Goal: Use online tool/utility: Utilize a website feature to perform a specific function

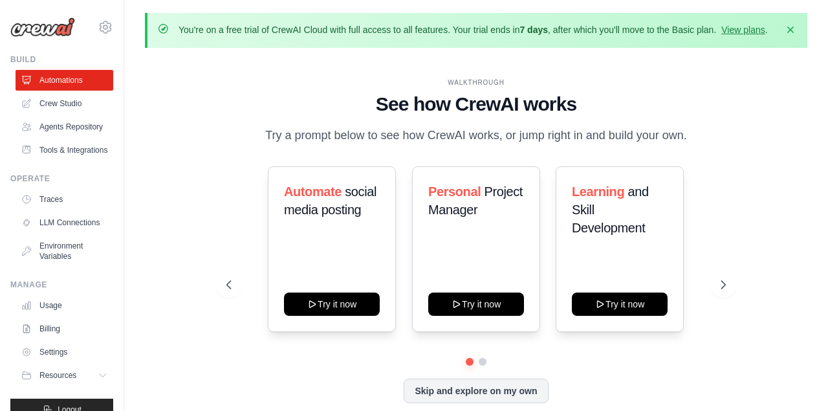
scroll to position [45, 0]
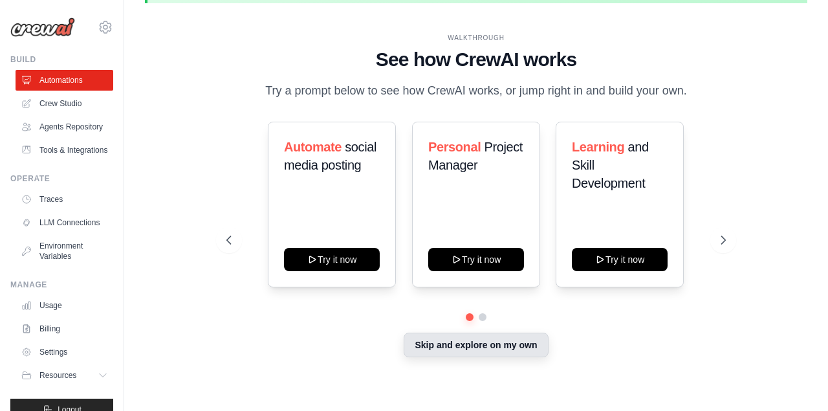
click at [481, 346] on button "Skip and explore on my own" at bounding box center [476, 345] width 144 height 25
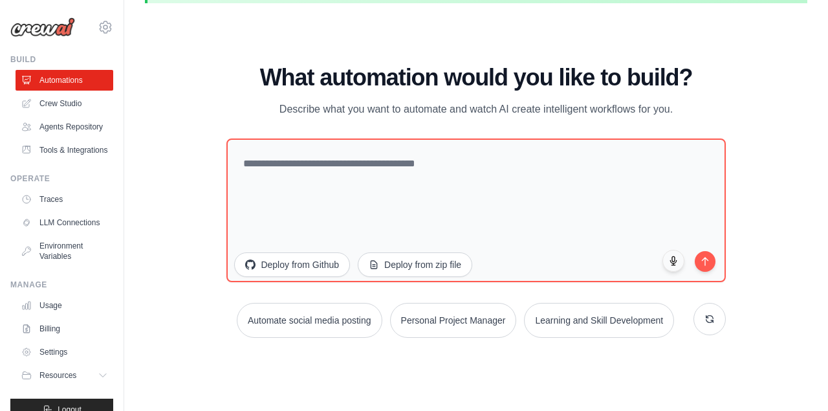
scroll to position [0, 0]
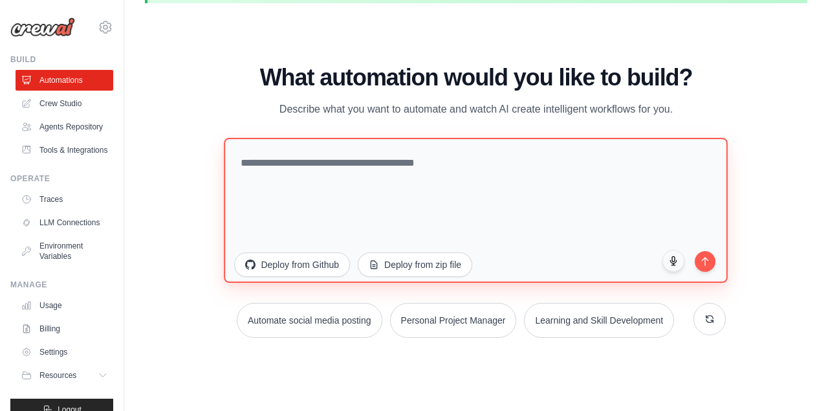
click at [270, 169] on textarea at bounding box center [477, 209] width 504 height 145
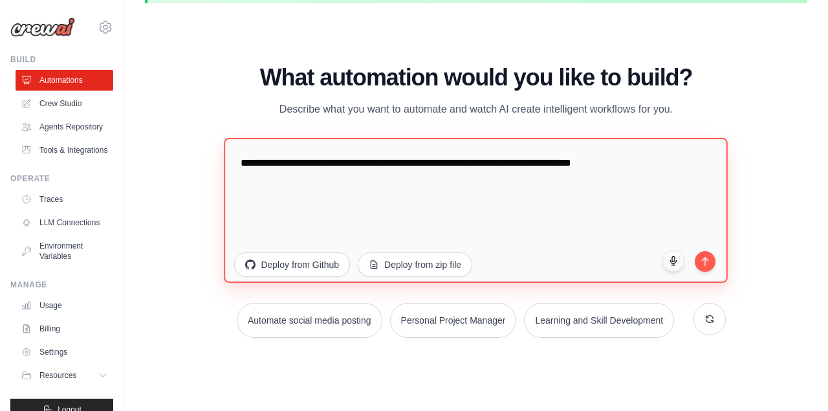
type textarea "**********"
drag, startPoint x: 244, startPoint y: 159, endPoint x: 687, endPoint y: 190, distance: 443.6
click at [687, 190] on textarea "**********" at bounding box center [477, 209] width 504 height 145
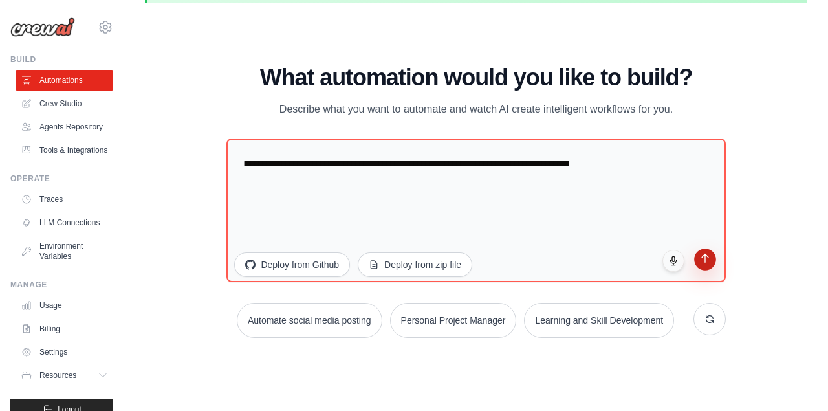
click at [706, 264] on button "submit" at bounding box center [705, 259] width 22 height 22
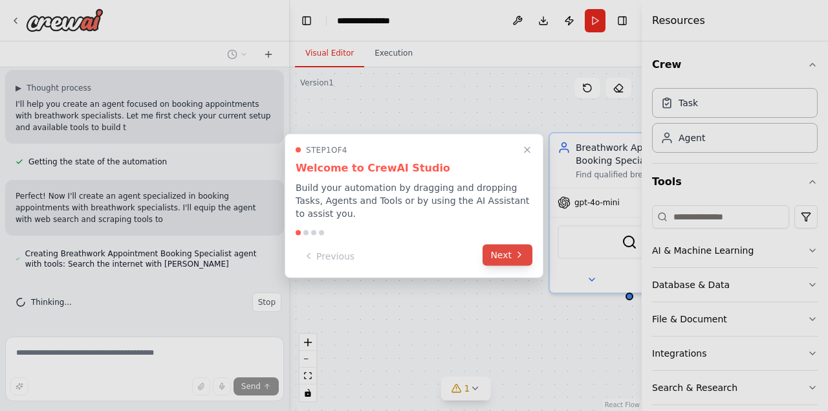
scroll to position [305, 0]
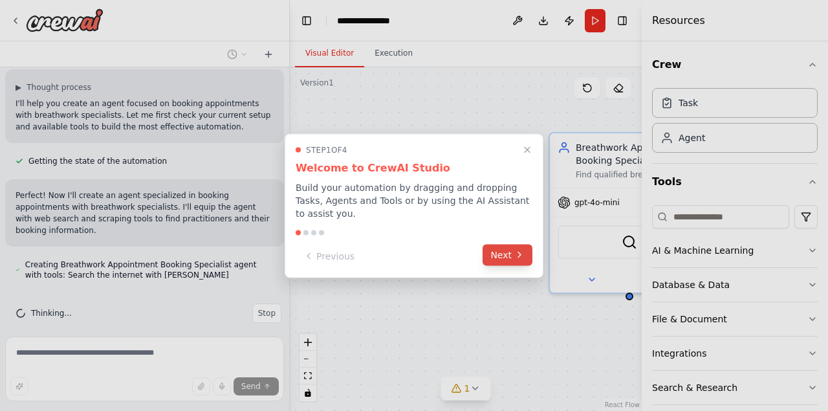
click at [508, 256] on button "Next" at bounding box center [508, 254] width 50 height 21
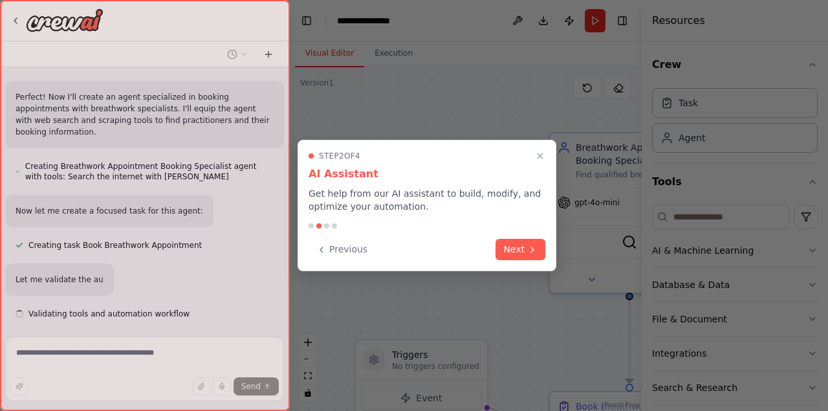
scroll to position [404, 0]
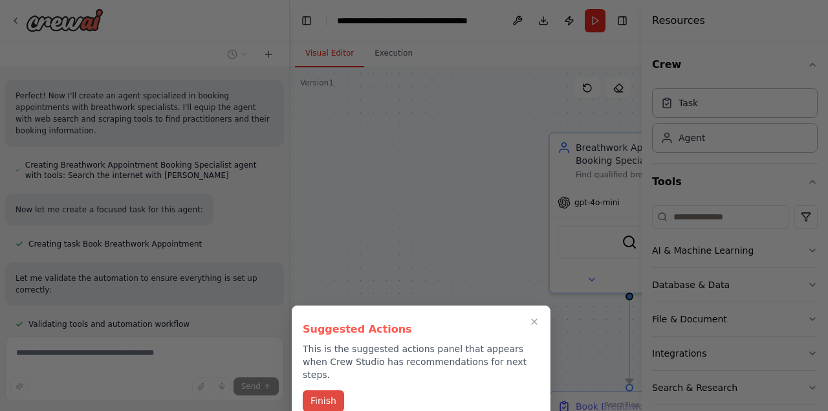
click at [331, 394] on button "Finish" at bounding box center [323, 400] width 41 height 21
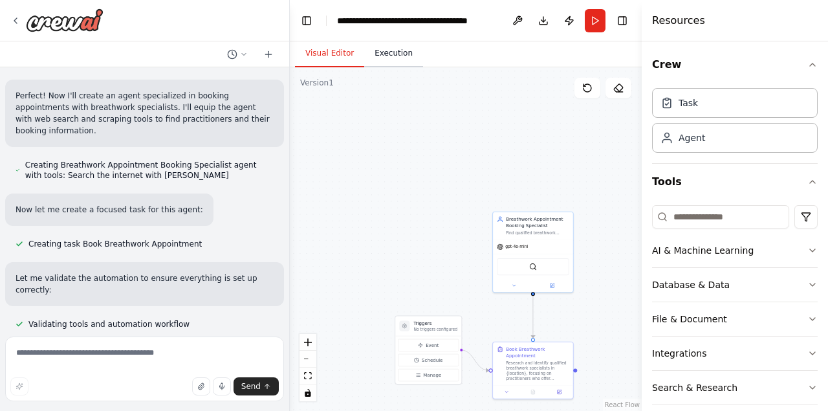
click at [386, 56] on button "Execution" at bounding box center [393, 53] width 59 height 27
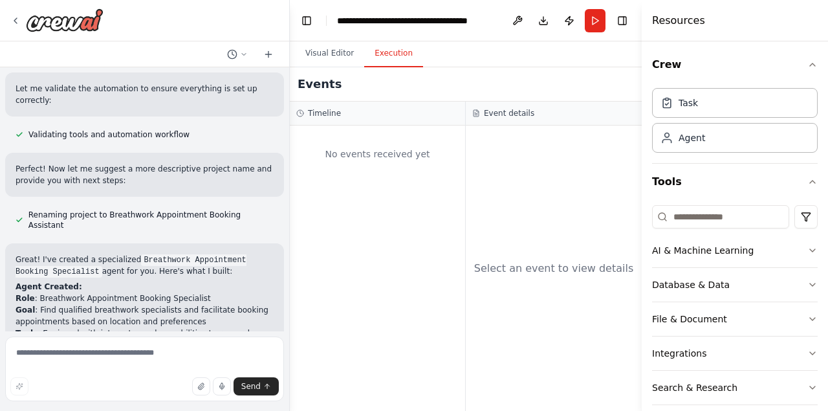
scroll to position [930, 0]
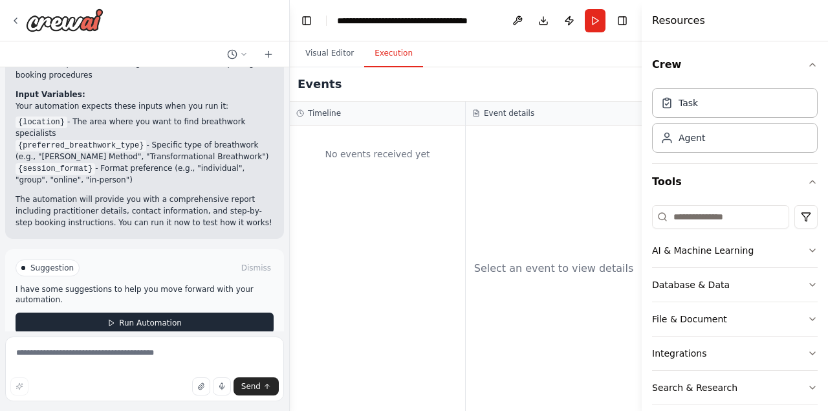
click at [133, 318] on span "Run Automation" at bounding box center [150, 323] width 63 height 10
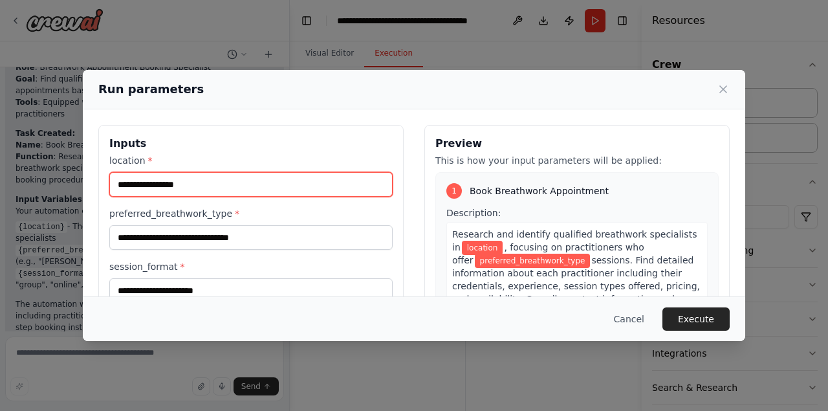
click at [196, 184] on input "location *" at bounding box center [250, 184] width 283 height 25
type input "**********"
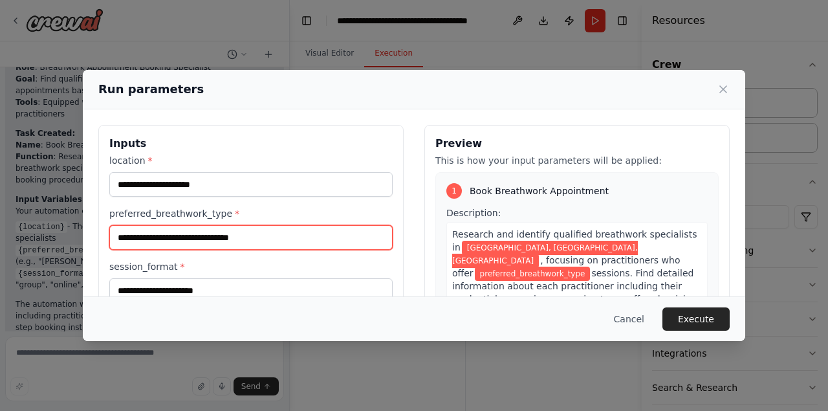
click at [226, 236] on input "preferred_breathwork_type *" at bounding box center [250, 237] width 283 height 25
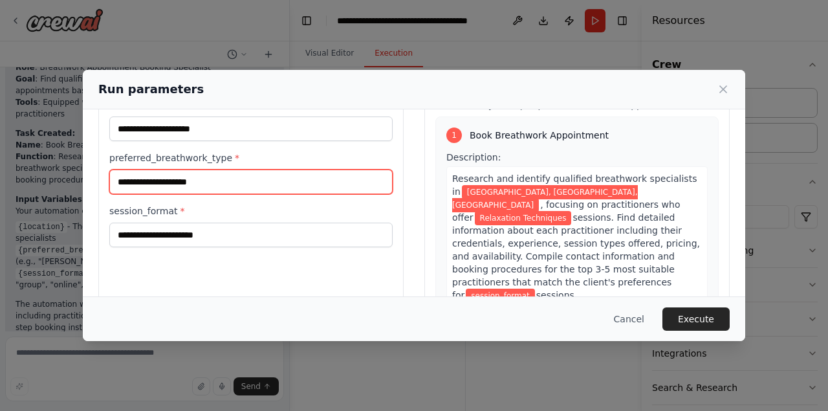
type input "**********"
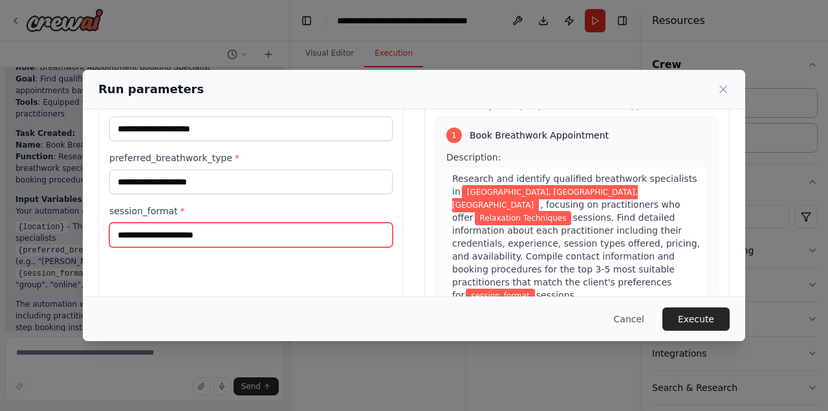
click at [222, 231] on input "session_format *" at bounding box center [250, 235] width 283 height 25
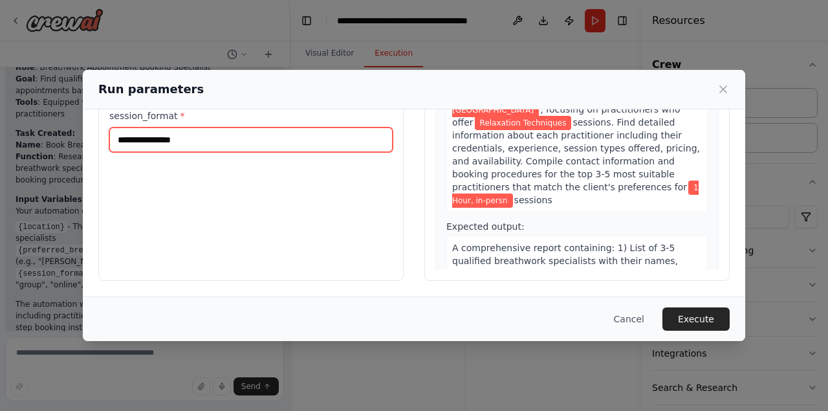
scroll to position [80, 0]
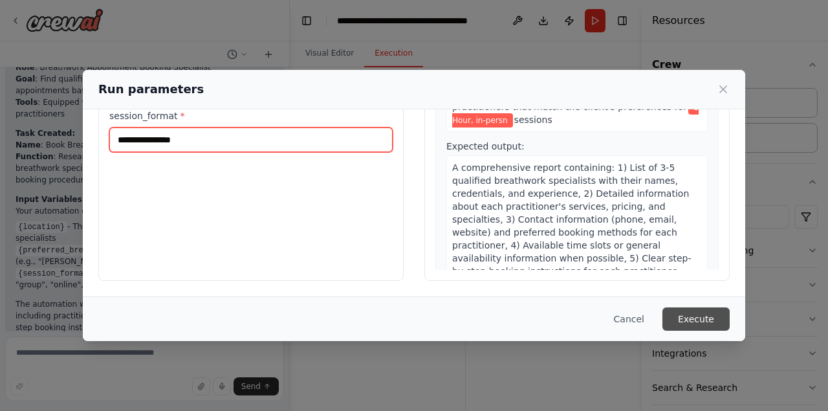
type input "**********"
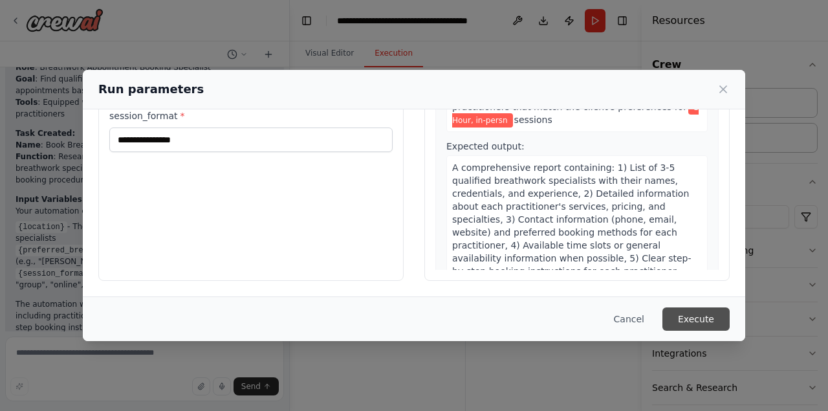
click at [716, 312] on button "Execute" at bounding box center [696, 318] width 67 height 23
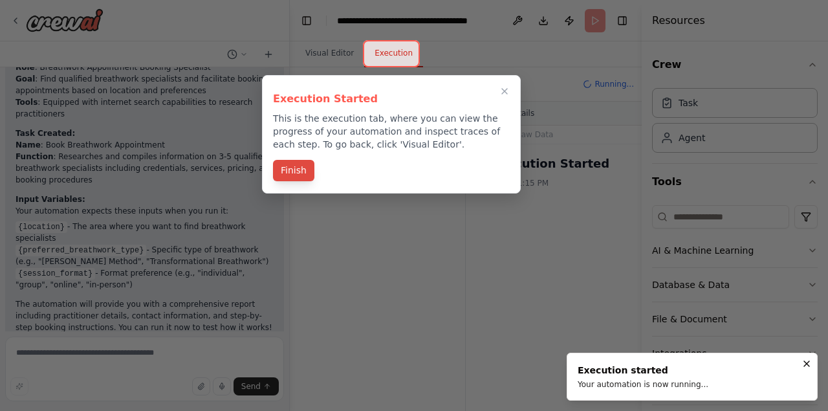
click at [287, 168] on button "Finish" at bounding box center [293, 170] width 41 height 21
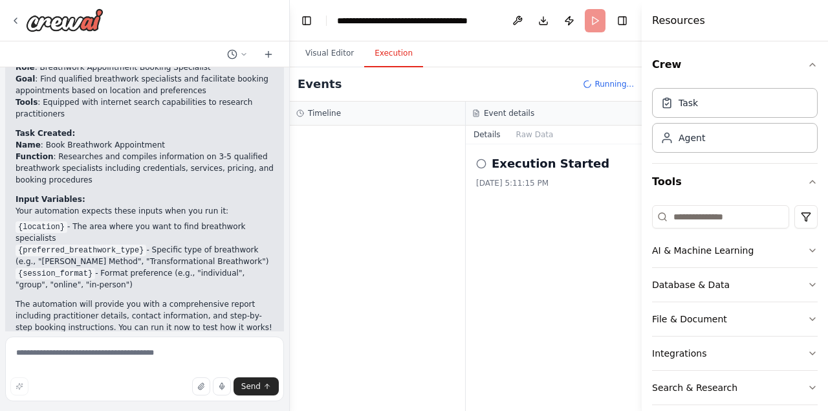
click at [481, 160] on icon at bounding box center [481, 164] width 10 height 10
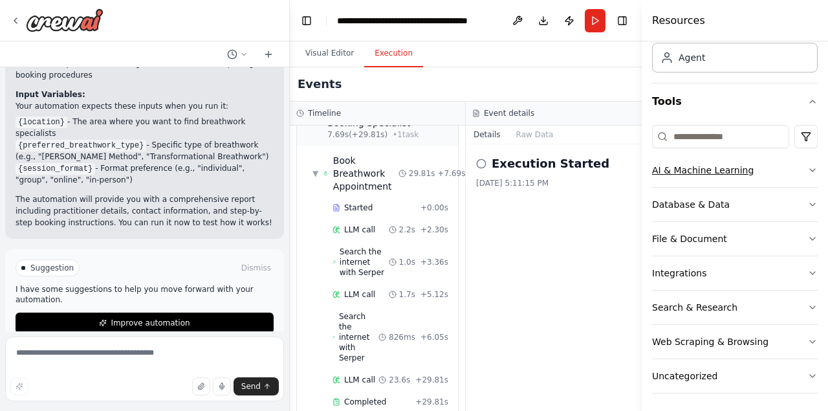
scroll to position [83, 0]
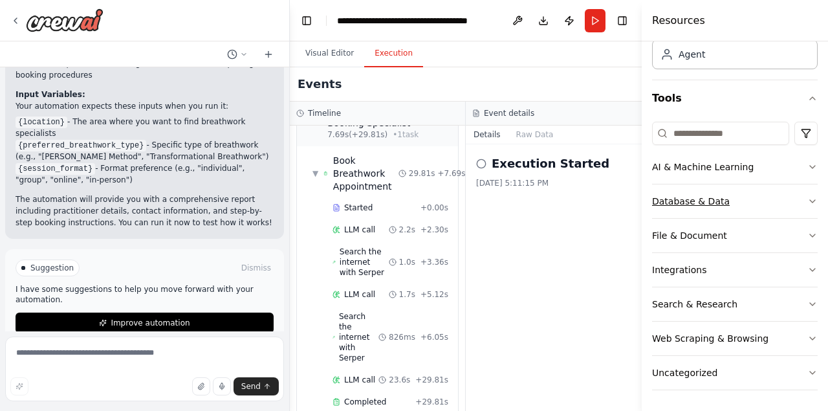
click at [811, 199] on icon "button" at bounding box center [813, 201] width 10 height 10
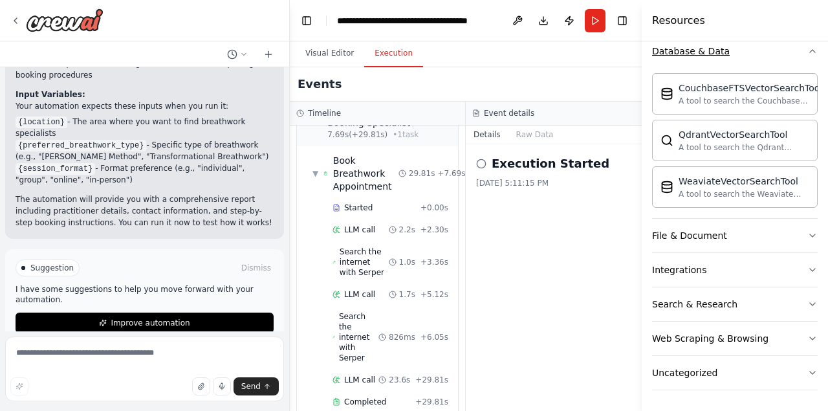
scroll to position [0, 0]
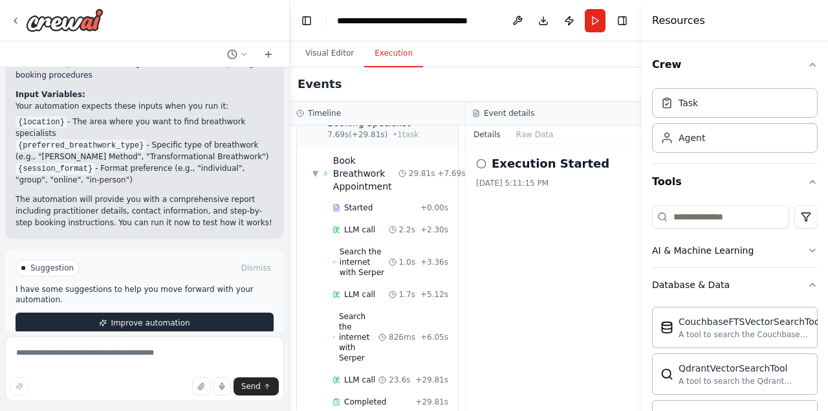
click at [162, 318] on span "Improve automation" at bounding box center [150, 323] width 79 height 10
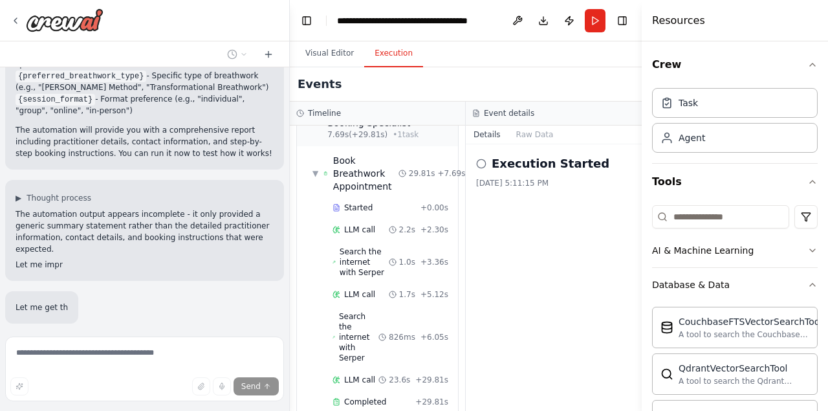
scroll to position [1002, 0]
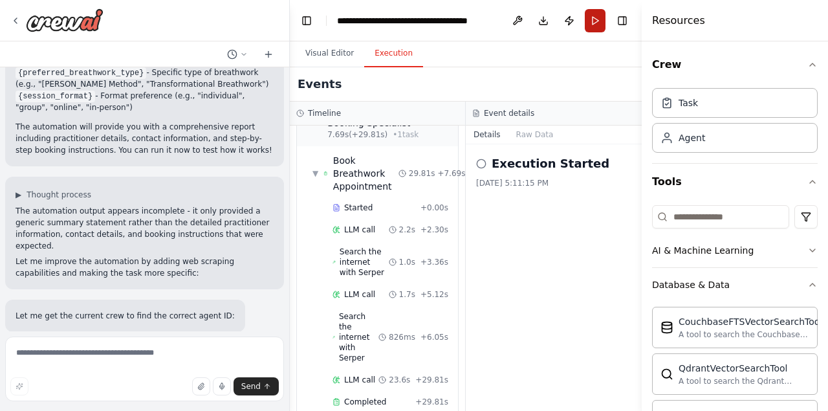
click at [597, 17] on button "Run" at bounding box center [595, 20] width 21 height 23
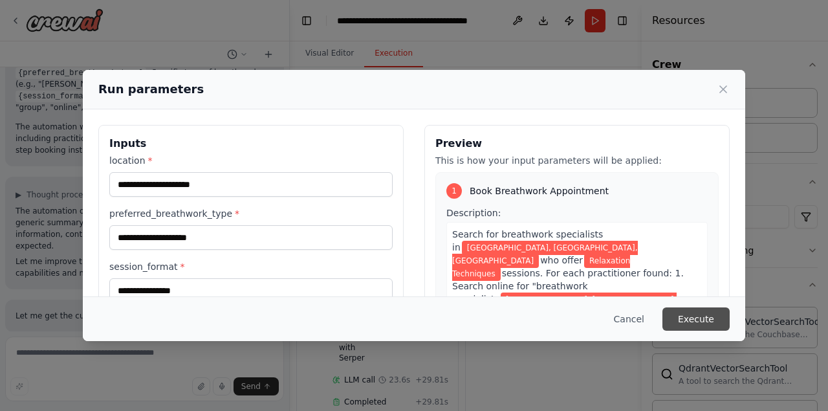
click at [696, 318] on button "Execute" at bounding box center [696, 318] width 67 height 23
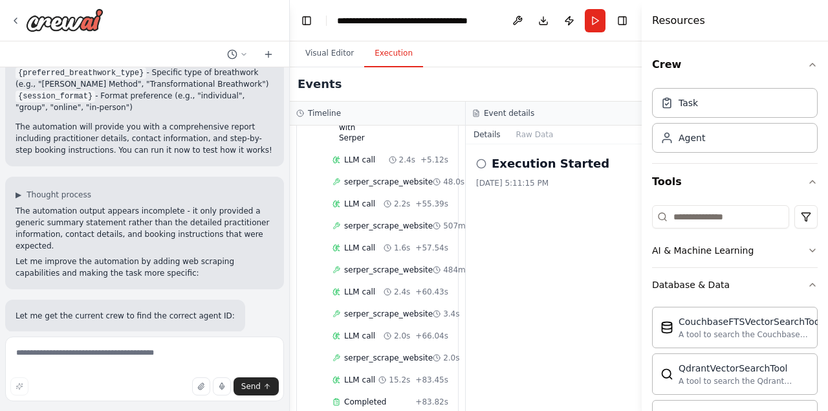
scroll to position [892, 0]
click at [597, 19] on button "Run" at bounding box center [595, 20] width 21 height 23
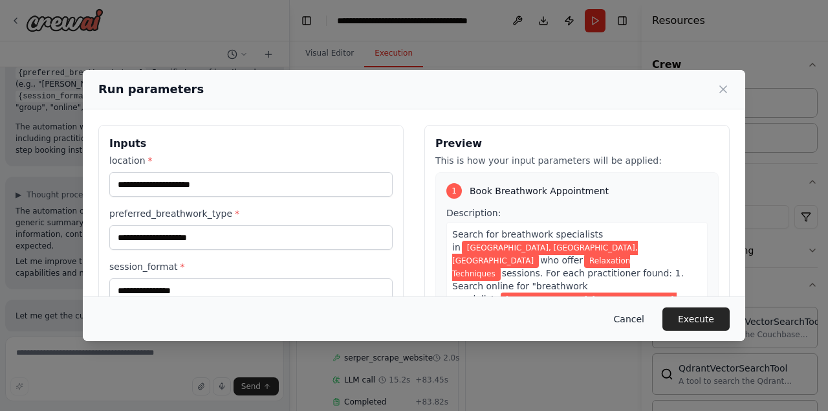
click at [630, 320] on button "Cancel" at bounding box center [629, 318] width 51 height 23
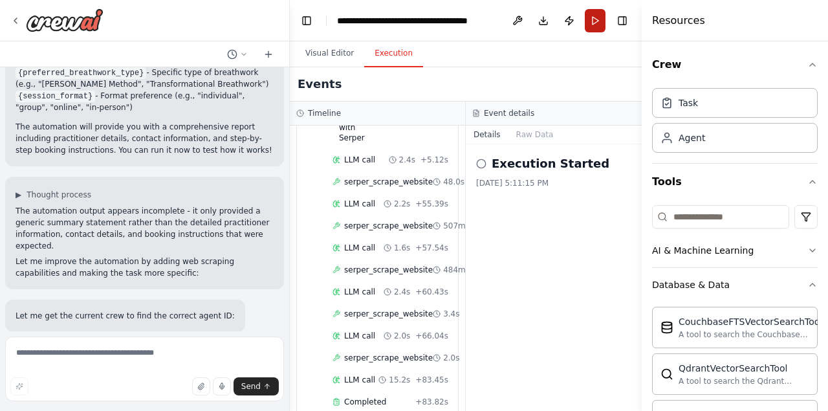
click at [589, 20] on button "Run" at bounding box center [595, 20] width 21 height 23
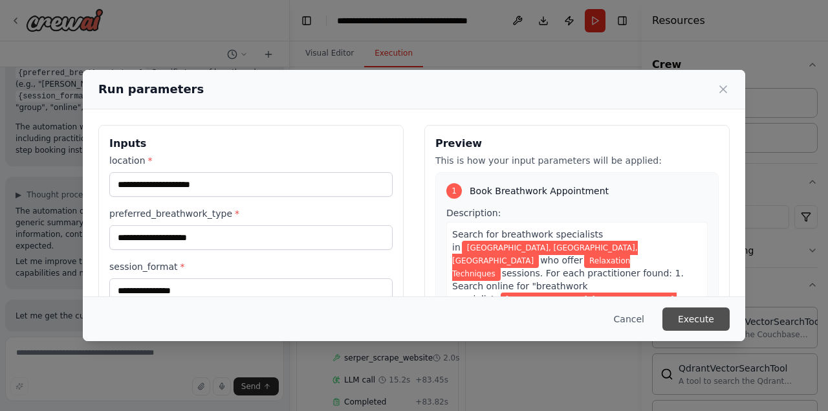
click at [693, 327] on button "Execute" at bounding box center [696, 318] width 67 height 23
